Goal: Check status: Check status

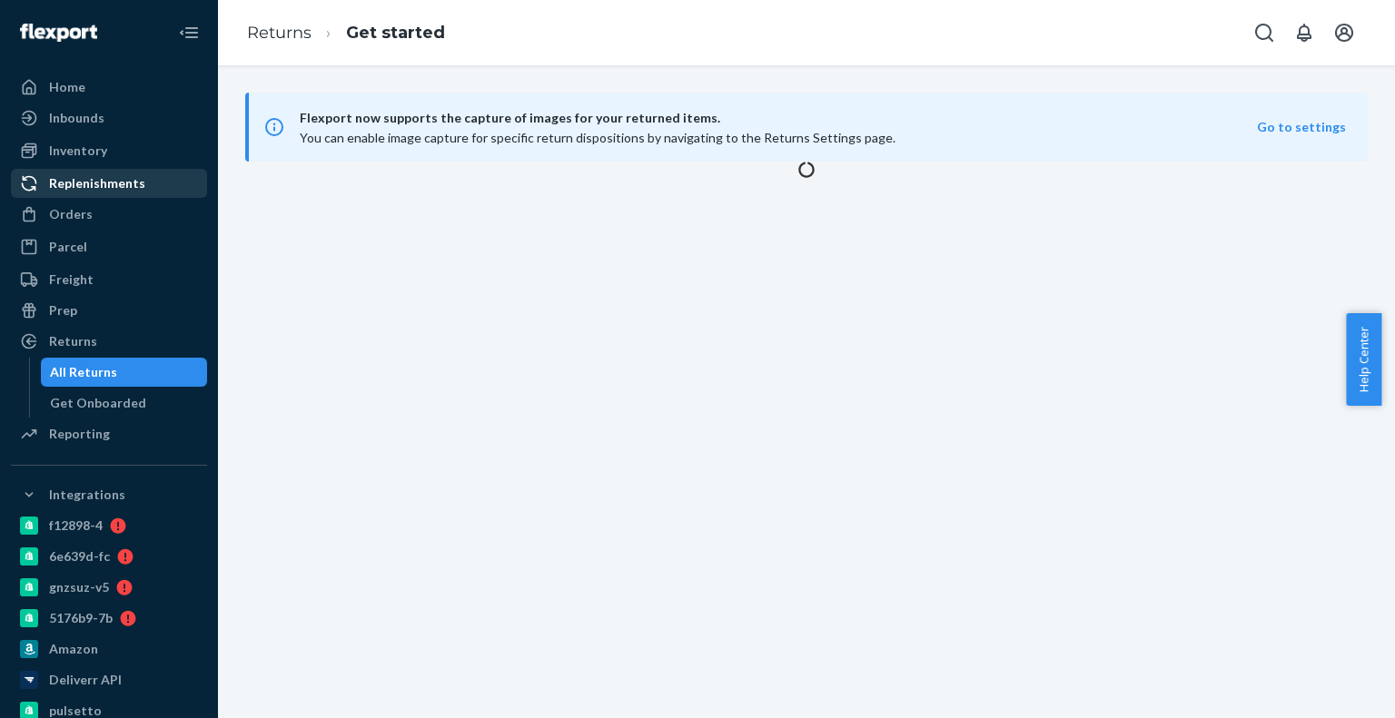
drag, startPoint x: 107, startPoint y: 215, endPoint x: 162, endPoint y: 169, distance: 71.5
click at [107, 215] on div "Orders" at bounding box center [109, 214] width 193 height 25
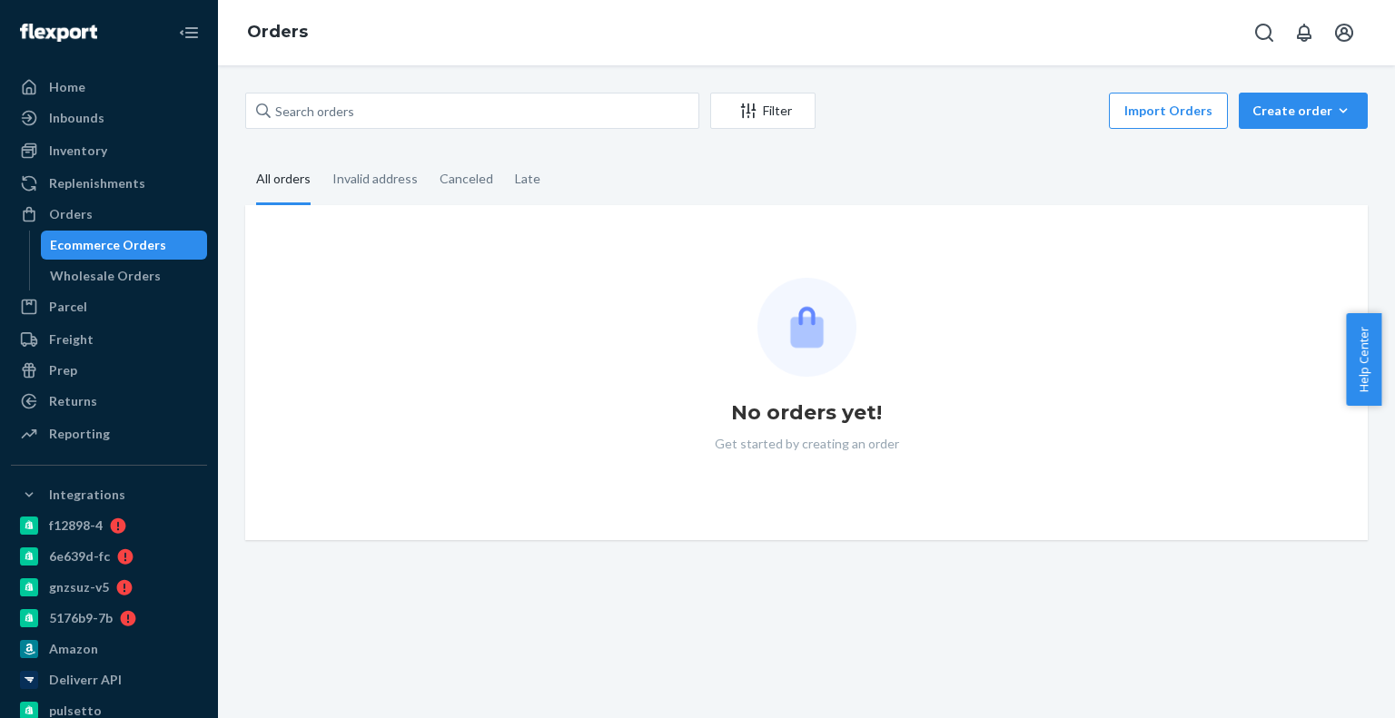
click at [363, 74] on div "Filter Import Orders Create order Ecommerce order Removal order All orders Inva…" at bounding box center [806, 391] width 1177 height 653
click at [361, 101] on input "text" at bounding box center [472, 111] width 454 height 36
paste input "[PERSON_NAME]"
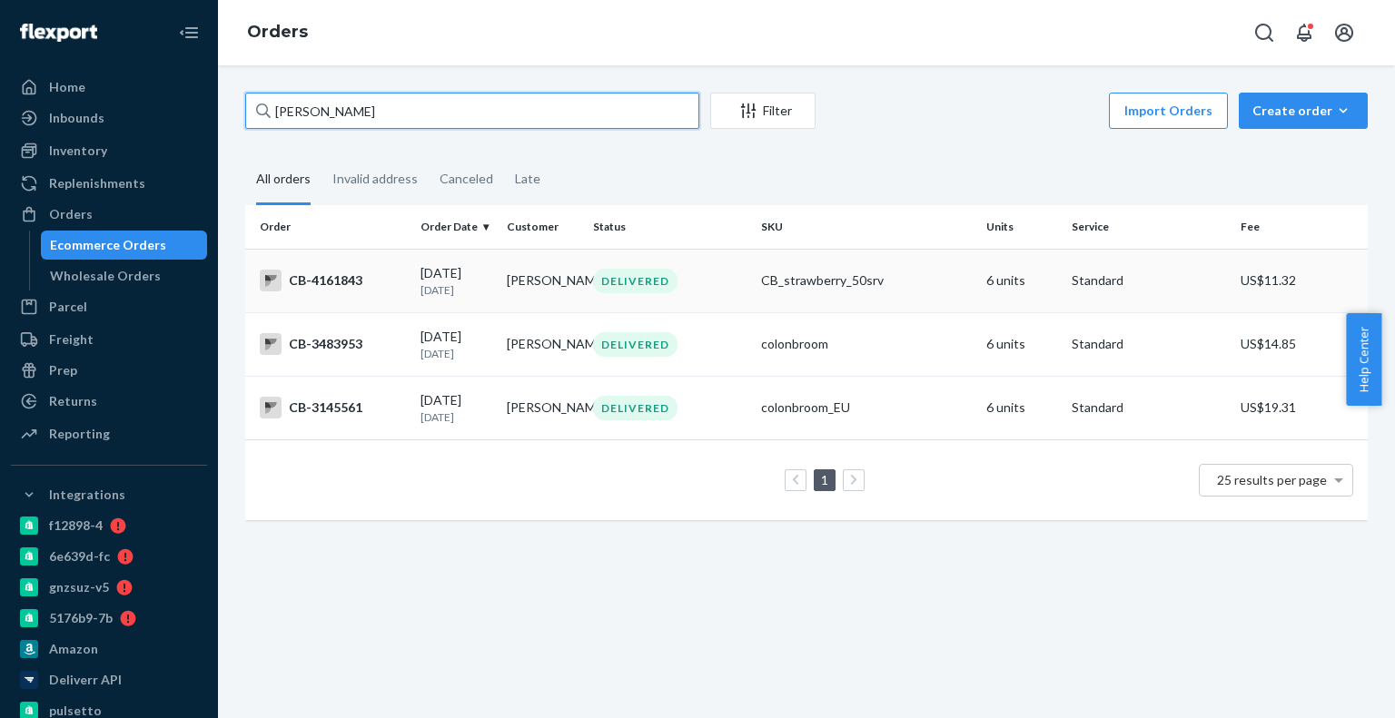
type input "[PERSON_NAME]"
click at [399, 273] on div "CB-4161843" at bounding box center [333, 281] width 146 height 22
click at [530, 370] on td "[PERSON_NAME]" at bounding box center [543, 344] width 86 height 64
